Goal: Task Accomplishment & Management: Manage account settings

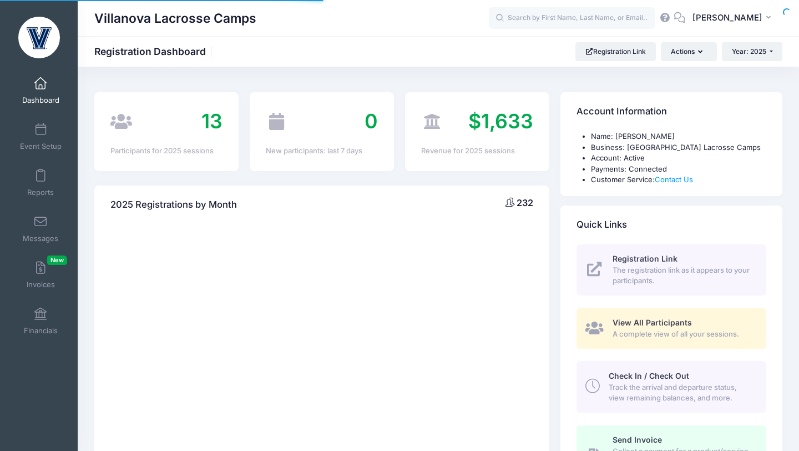
select select
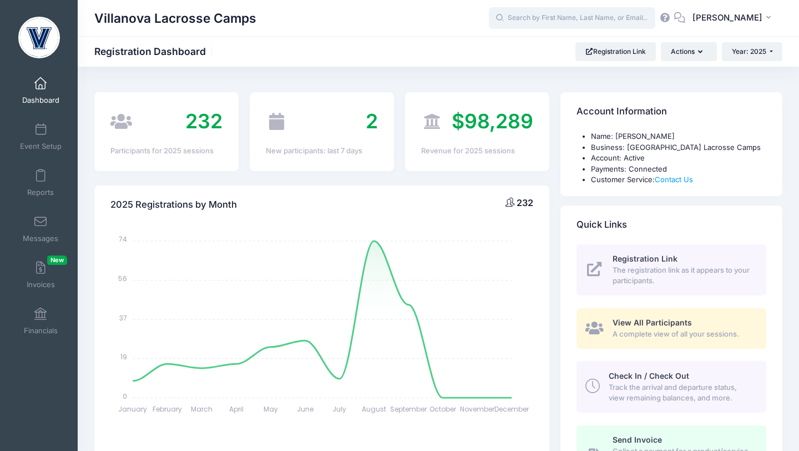
click at [539, 25] on input "text" at bounding box center [572, 18] width 167 height 22
click at [540, 21] on input "text" at bounding box center [572, 18] width 167 height 22
paste input "Brycen Luelleman"
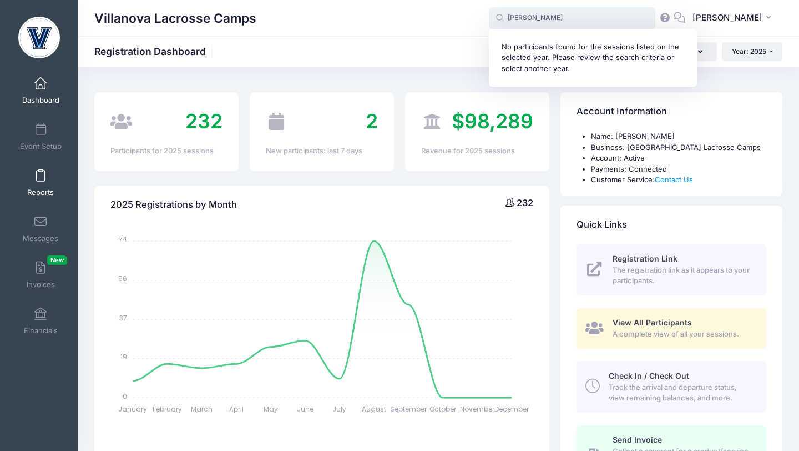
type input "Brycen Luelleman"
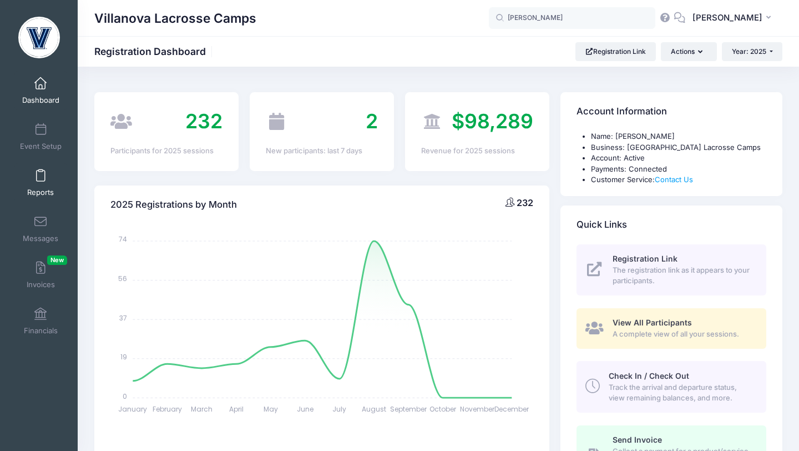
click at [41, 179] on span at bounding box center [41, 176] width 0 height 12
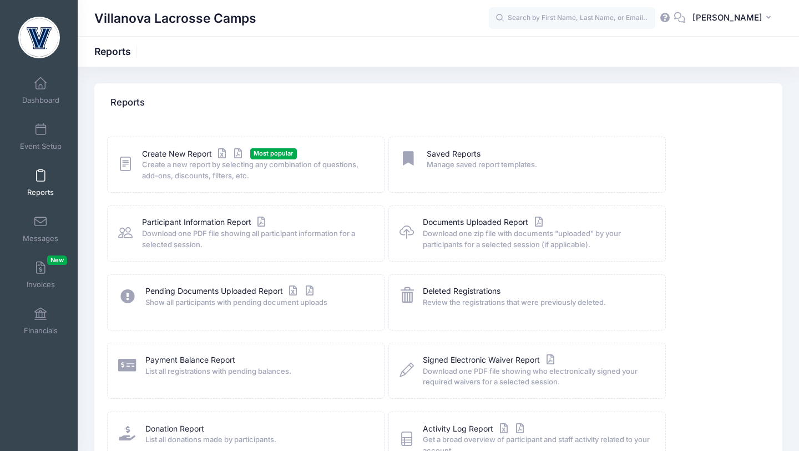
click at [164, 163] on span "Create a new report by selecting any combination of questions, add-ons, discoun…" at bounding box center [256, 170] width 228 height 22
click at [167, 156] on link "Create New Report" at bounding box center [193, 154] width 103 height 12
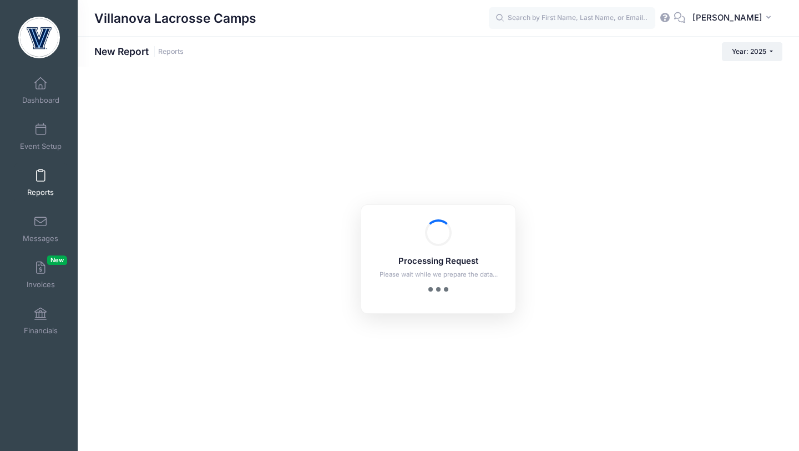
checkbox input "true"
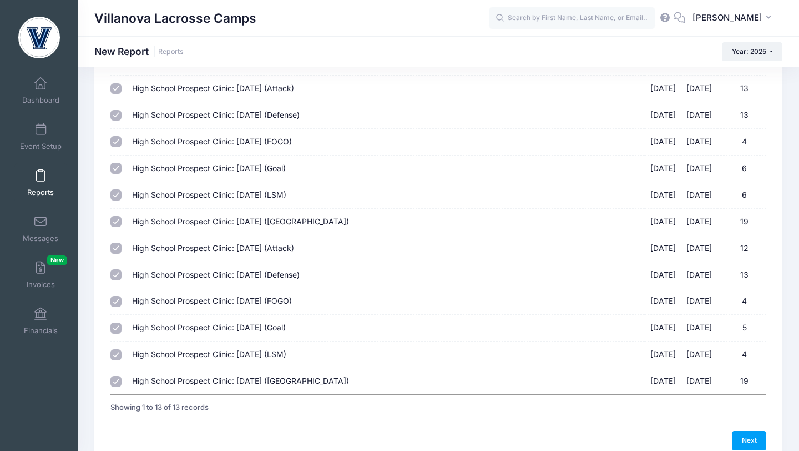
scroll to position [116, 0]
click at [41, 135] on span at bounding box center [41, 130] width 0 height 12
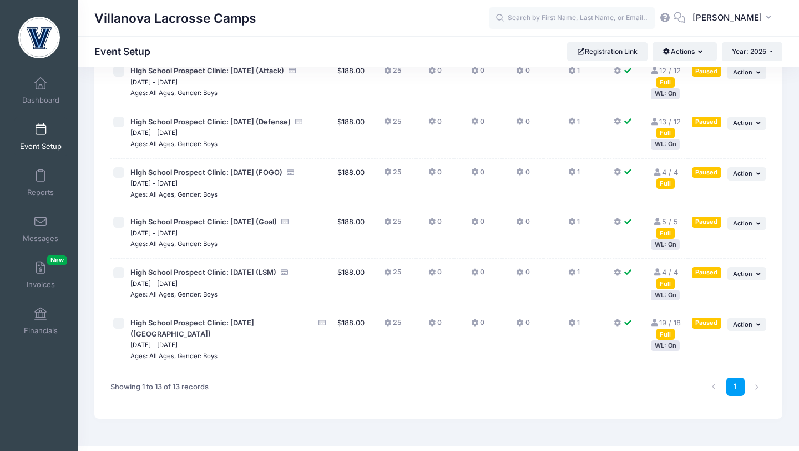
scroll to position [453, 0]
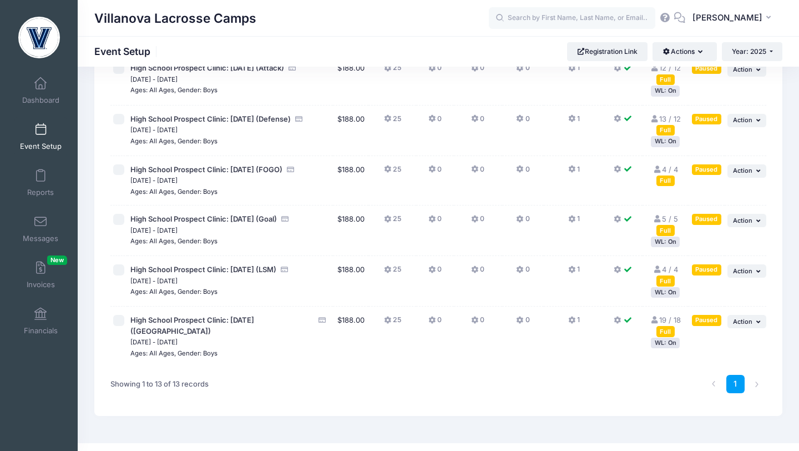
click at [666, 96] on div "WL: On" at bounding box center [665, 90] width 29 height 11
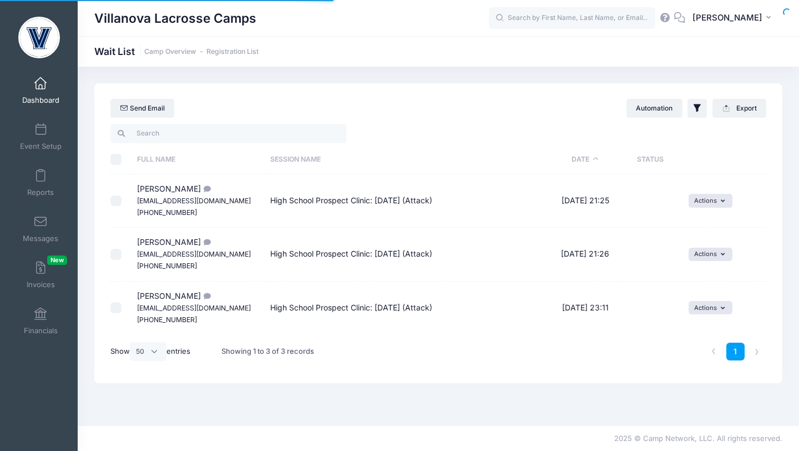
select select "50"
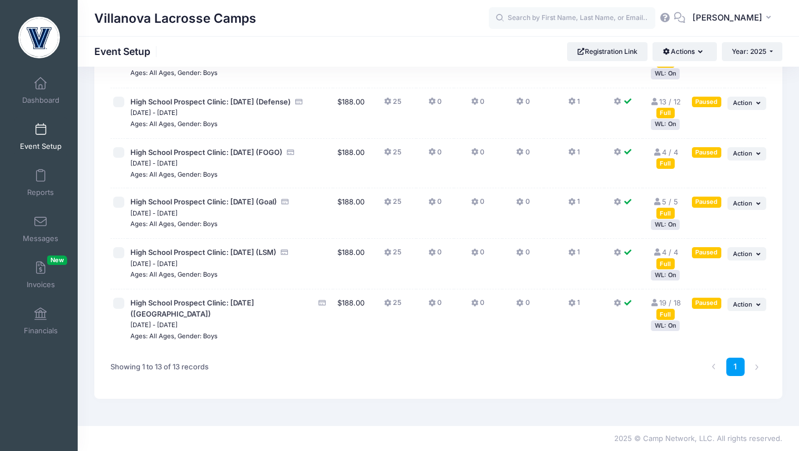
scroll to position [470, 0]
click at [663, 319] on div "Full" at bounding box center [666, 314] width 18 height 11
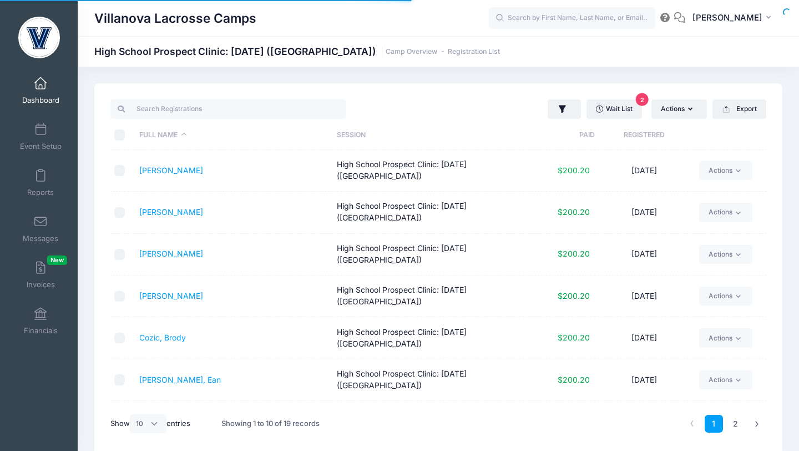
select select "10"
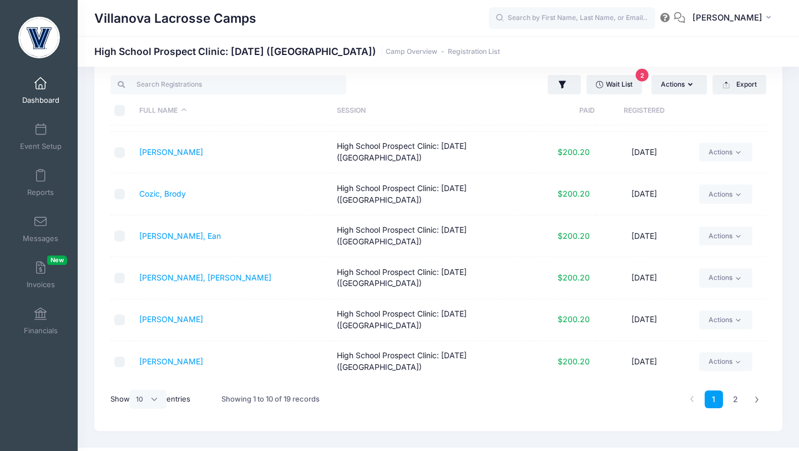
scroll to position [47, 0]
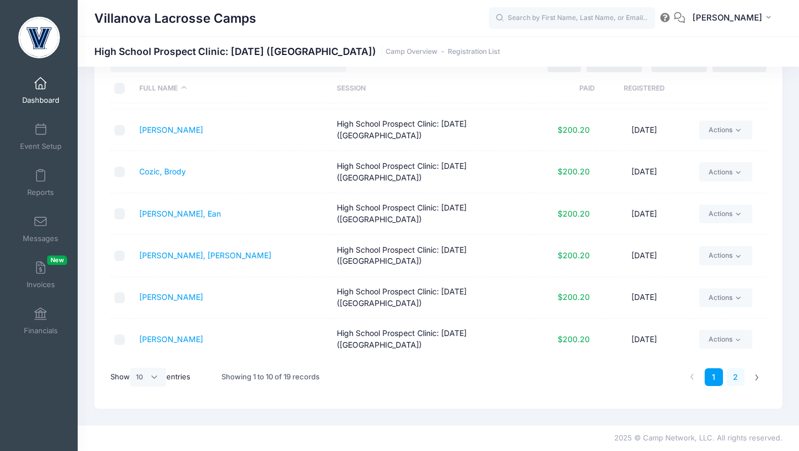
click at [738, 375] on link "2" at bounding box center [736, 377] width 18 height 18
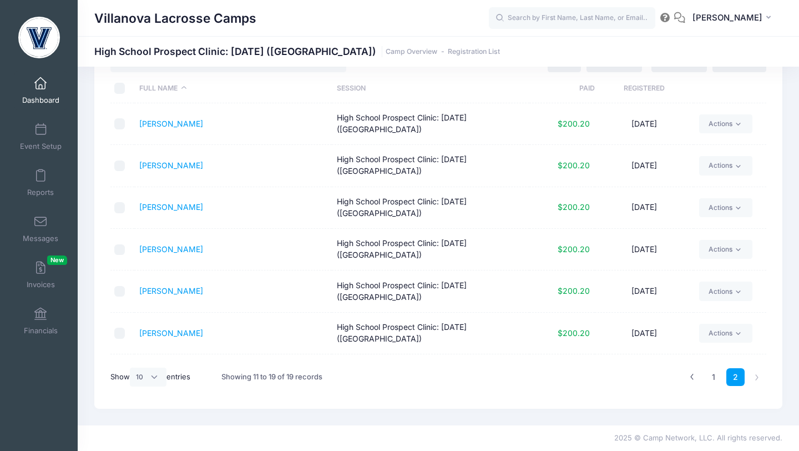
scroll to position [0, 0]
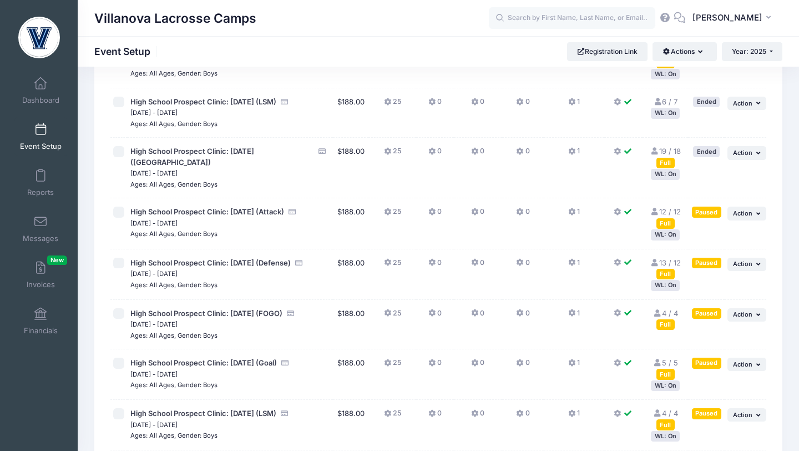
scroll to position [470, 0]
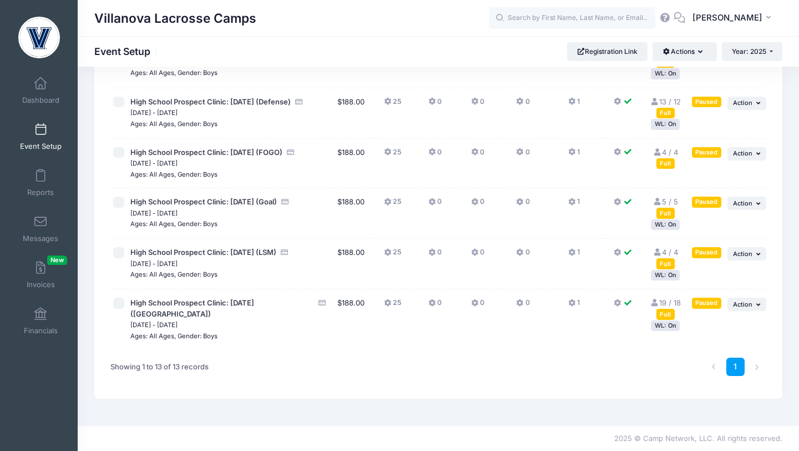
click at [671, 269] on div "Full" at bounding box center [666, 263] width 18 height 11
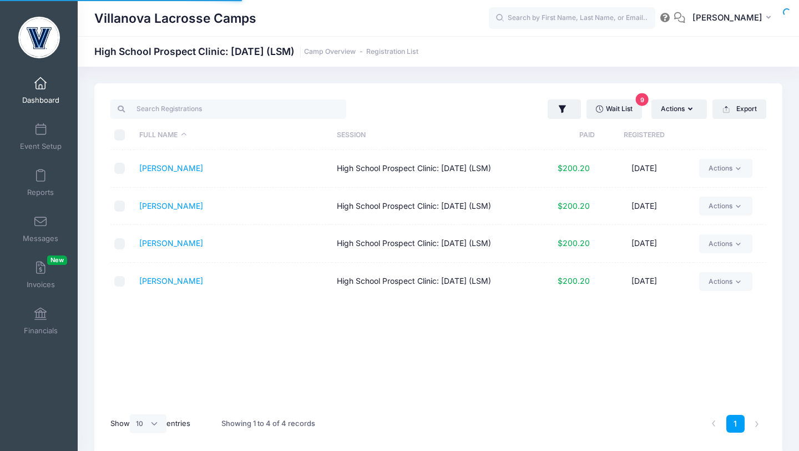
select select "10"
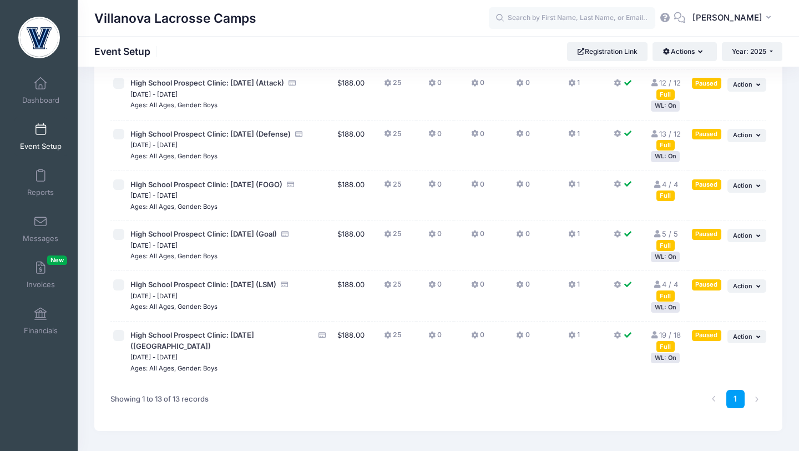
scroll to position [450, 0]
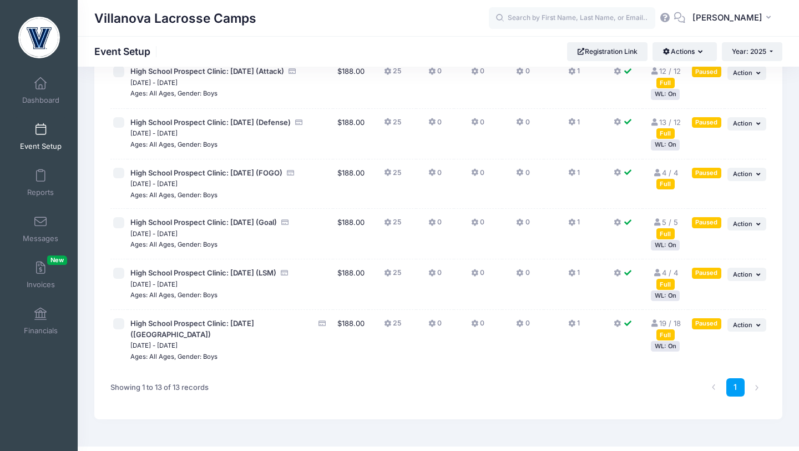
click at [666, 250] on div "WL: On" at bounding box center [665, 245] width 29 height 11
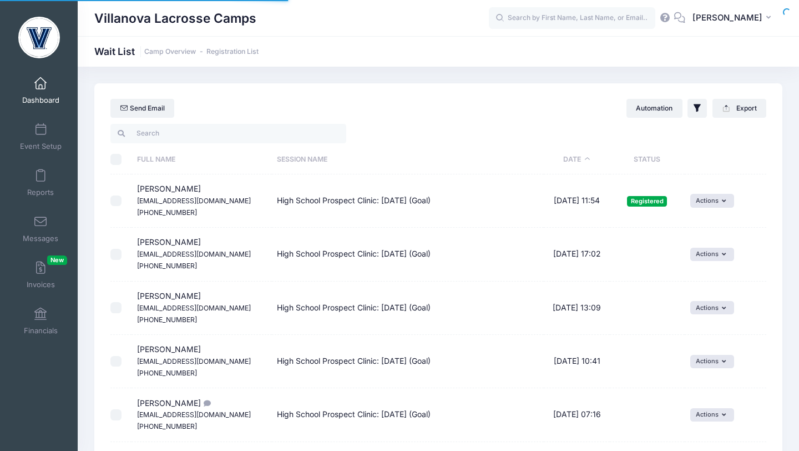
select select "50"
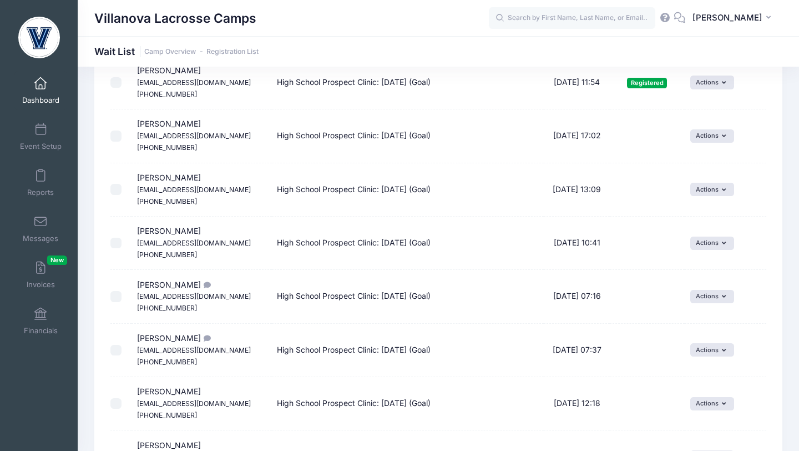
scroll to position [118, 0]
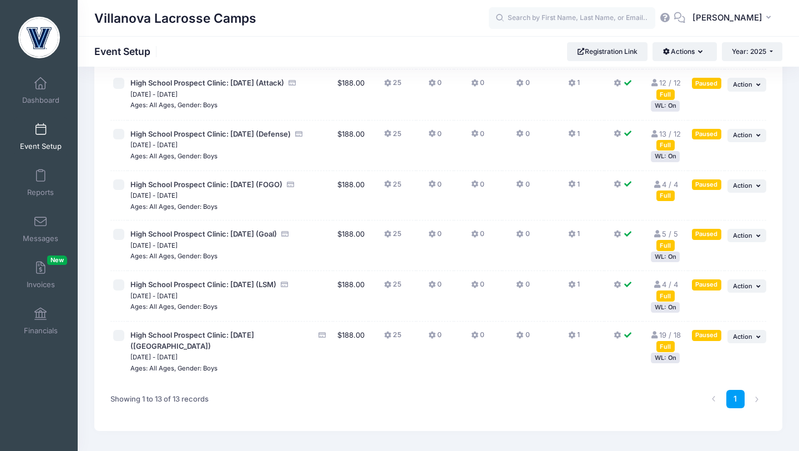
scroll to position [456, 0]
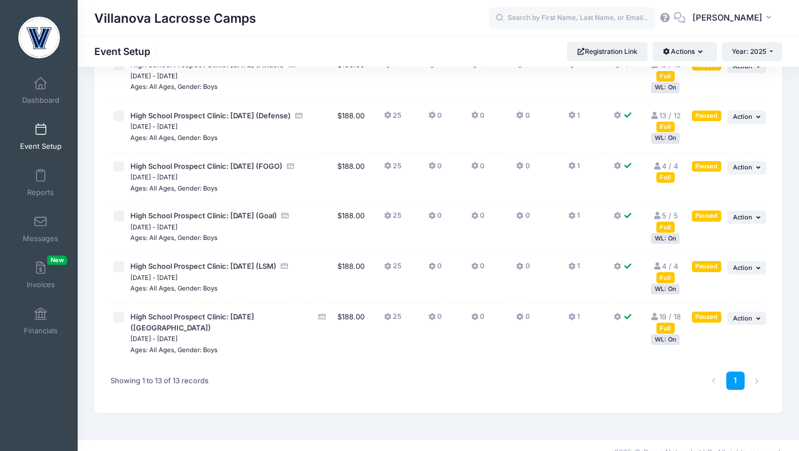
click at [664, 244] on div "WL: On" at bounding box center [665, 238] width 29 height 11
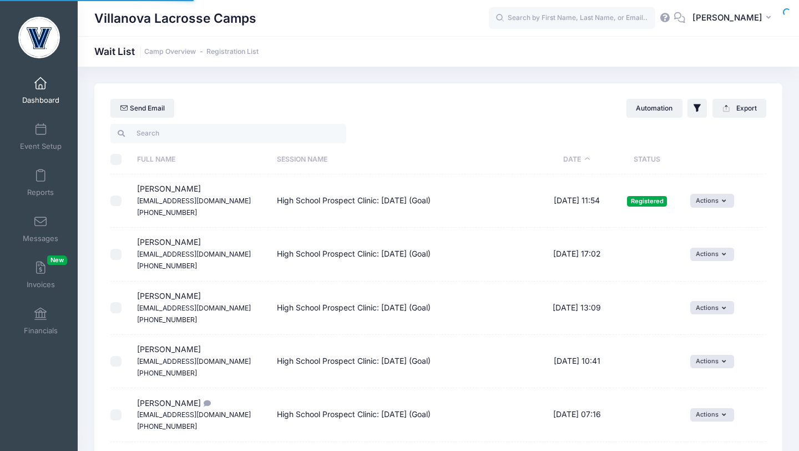
select select "50"
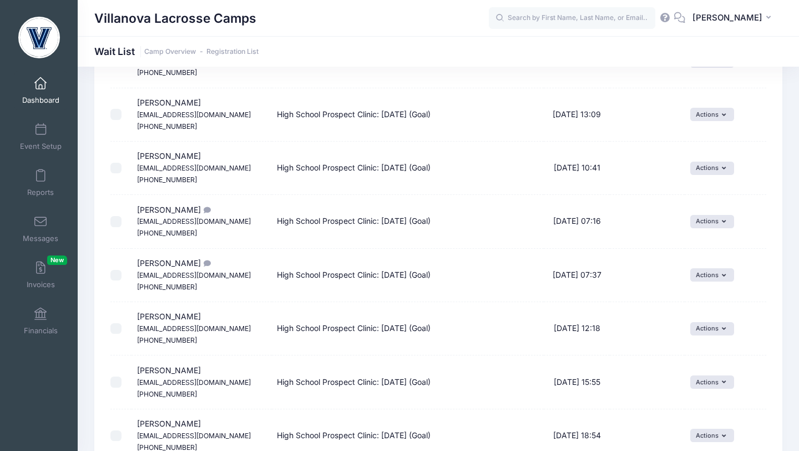
scroll to position [195, 0]
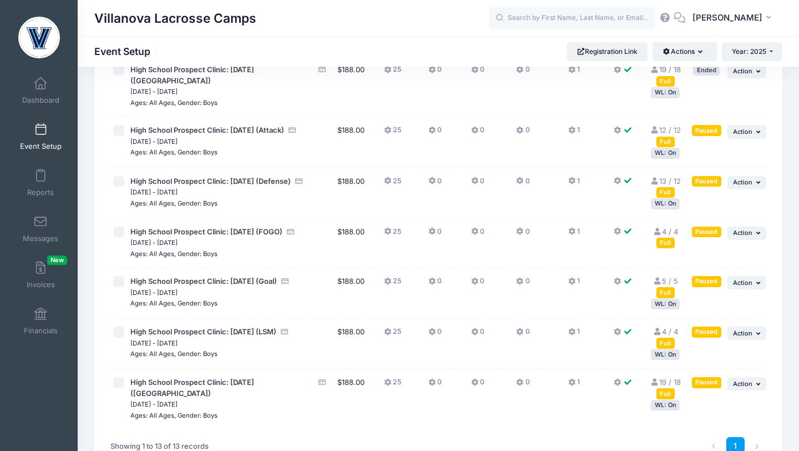
scroll to position [386, 0]
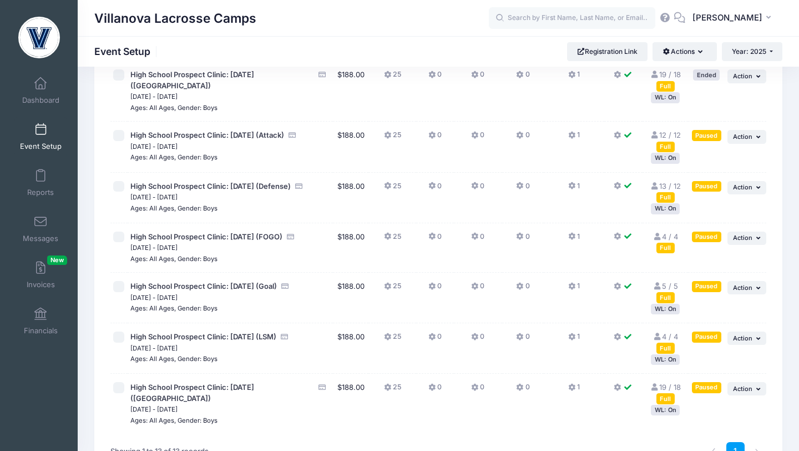
click at [674, 214] on div "WL: On" at bounding box center [665, 208] width 29 height 11
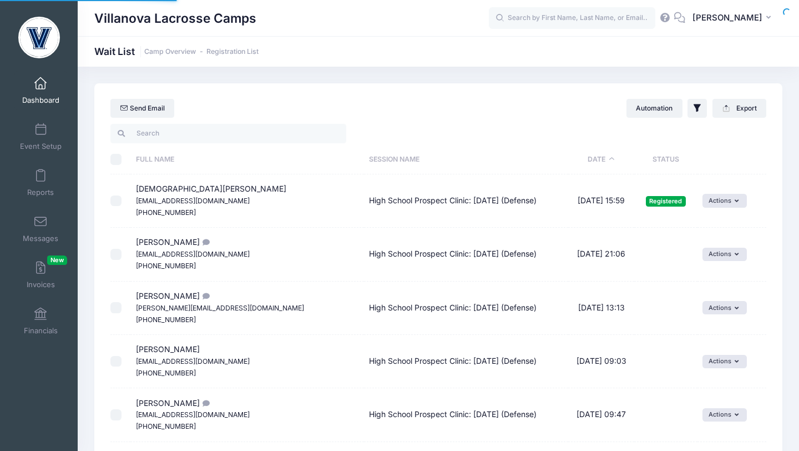
select select "50"
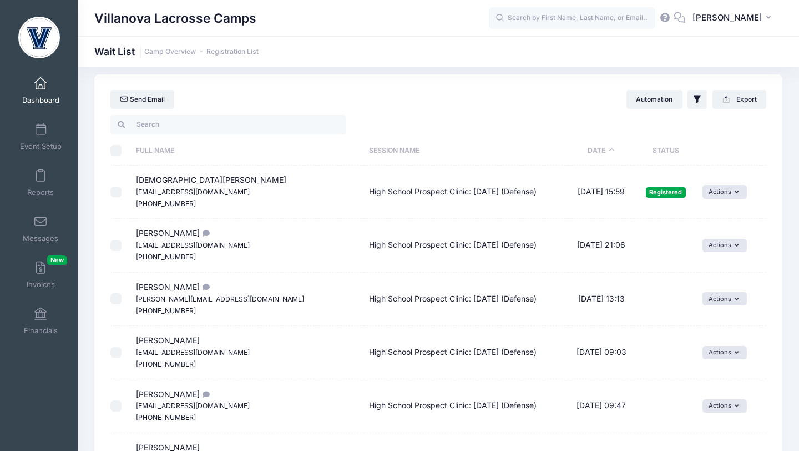
scroll to position [11, 0]
